Goal: Transaction & Acquisition: Book appointment/travel/reservation

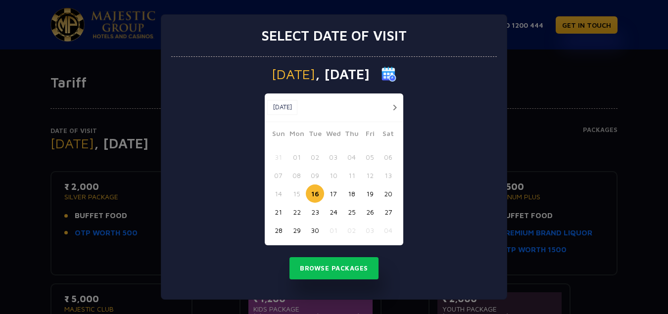
click at [353, 191] on button "18" at bounding box center [351, 193] width 18 height 18
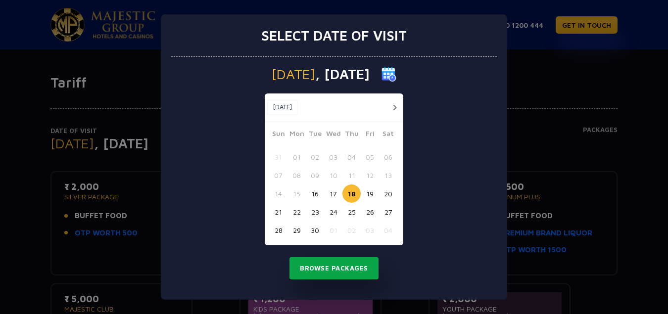
click at [336, 268] on button "Browse Packages" at bounding box center [333, 268] width 89 height 23
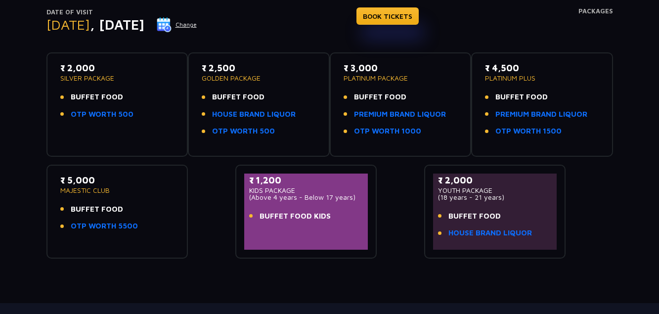
scroll to position [101, 0]
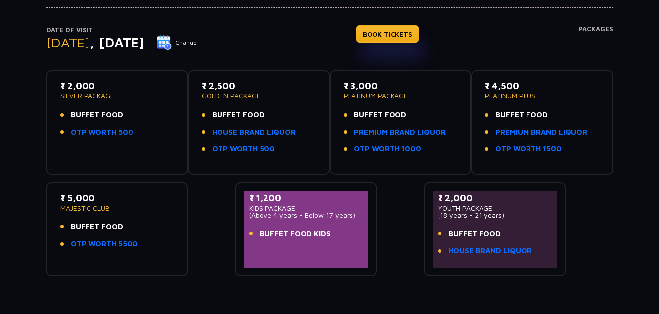
click at [392, 96] on p "PLATINUM PACKAGE" at bounding box center [401, 95] width 114 height 7
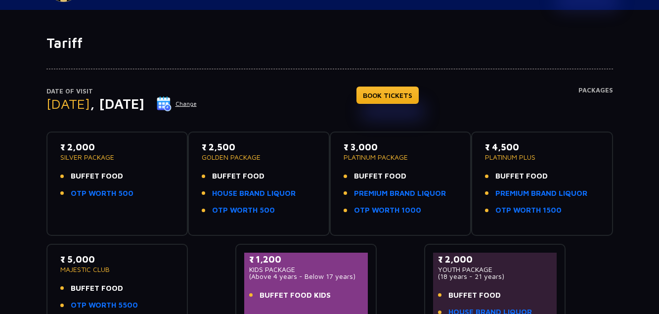
scroll to position [31, 0]
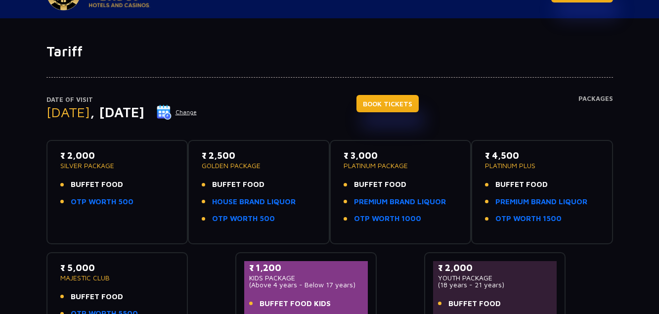
click at [409, 103] on link "BOOK TICKETS" at bounding box center [388, 103] width 62 height 17
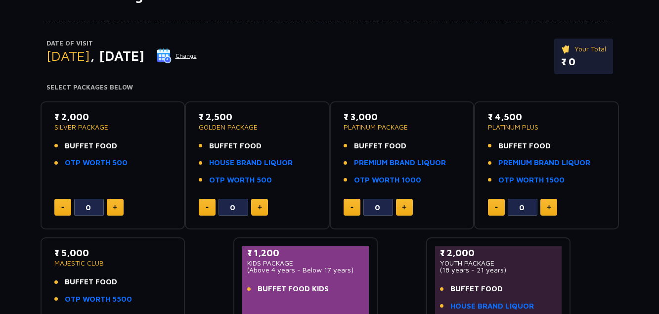
scroll to position [151, 0]
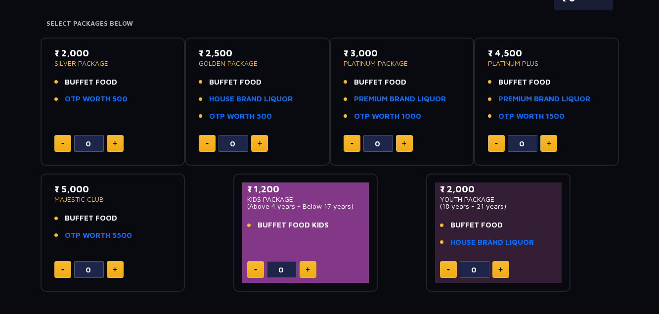
click at [406, 144] on button at bounding box center [404, 143] width 17 height 17
type input "3"
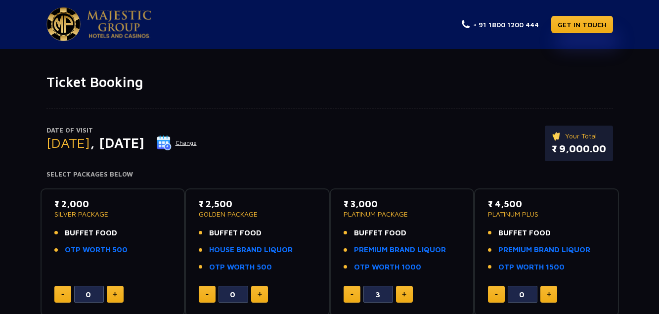
scroll to position [0, 0]
